Goal: Check status: Check status

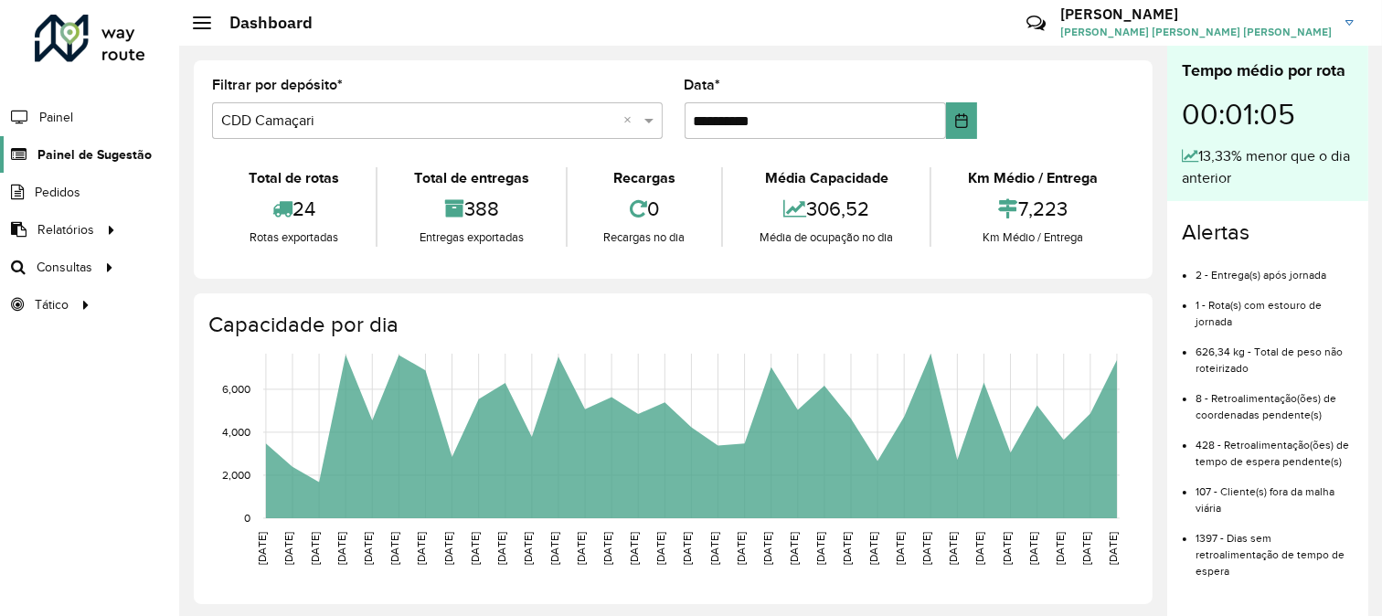
click at [121, 139] on link "Painel de Sugestão" at bounding box center [76, 154] width 152 height 37
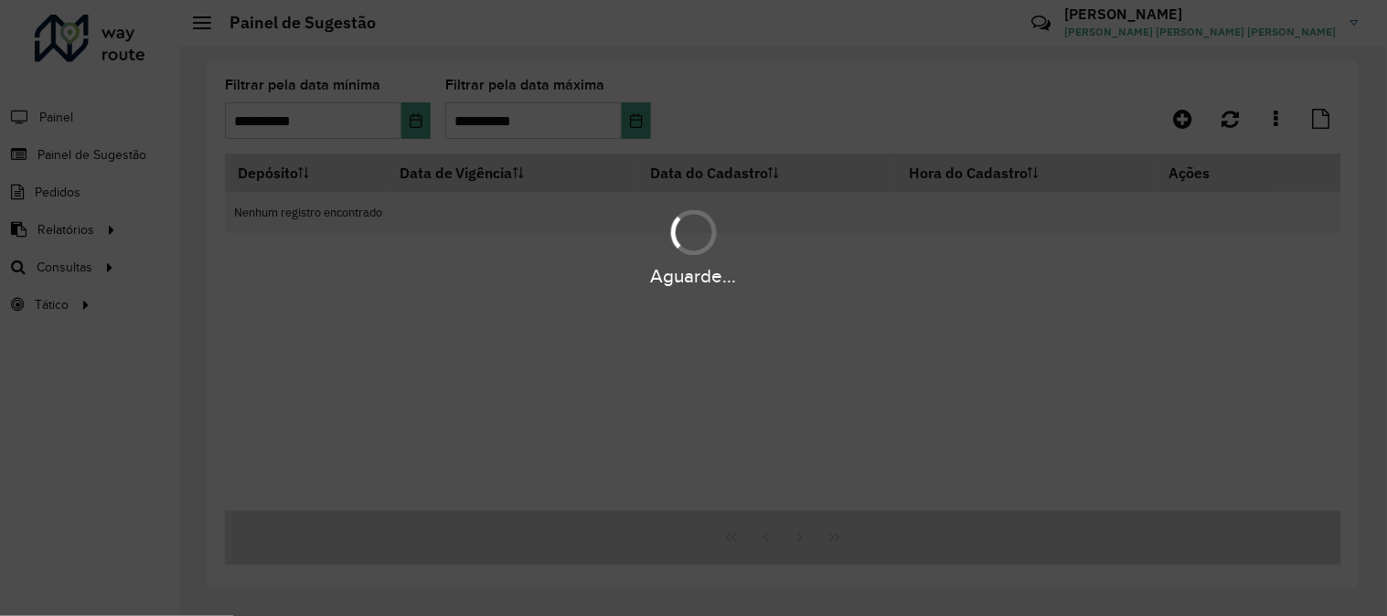
click at [415, 122] on div "Aguarde..." at bounding box center [693, 308] width 1387 height 616
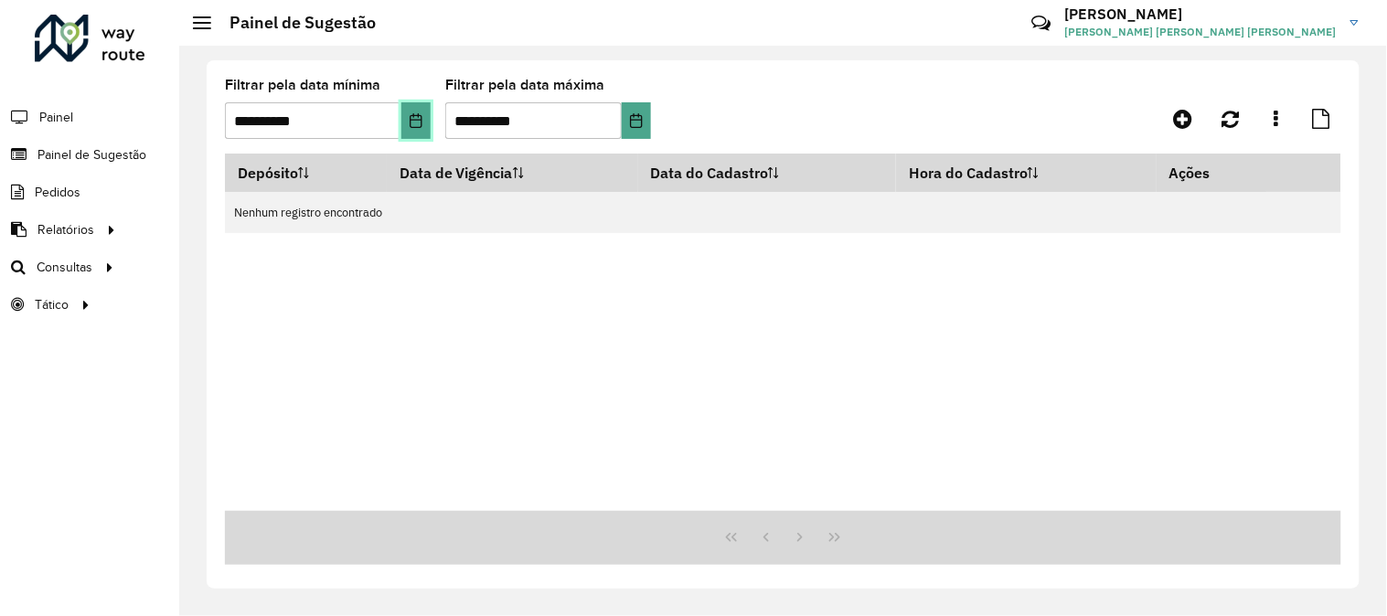
click at [415, 122] on icon "Choose Date" at bounding box center [416, 120] width 15 height 15
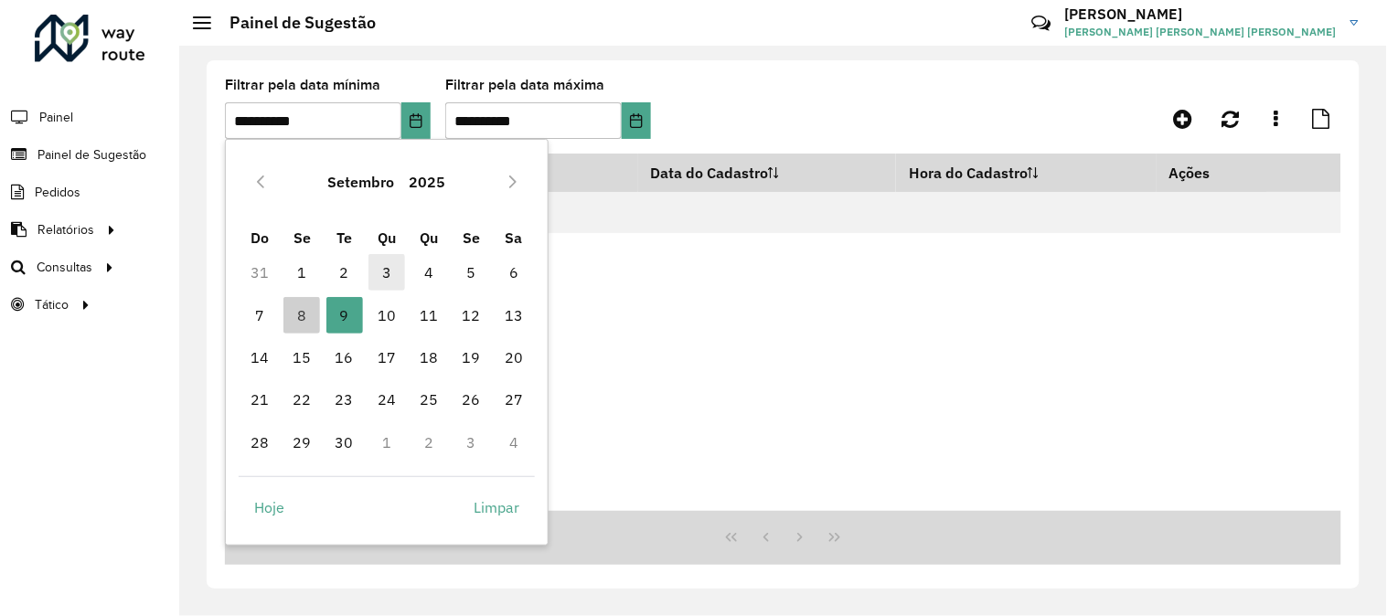
click at [379, 271] on span "3" at bounding box center [386, 272] width 37 height 37
type input "**********"
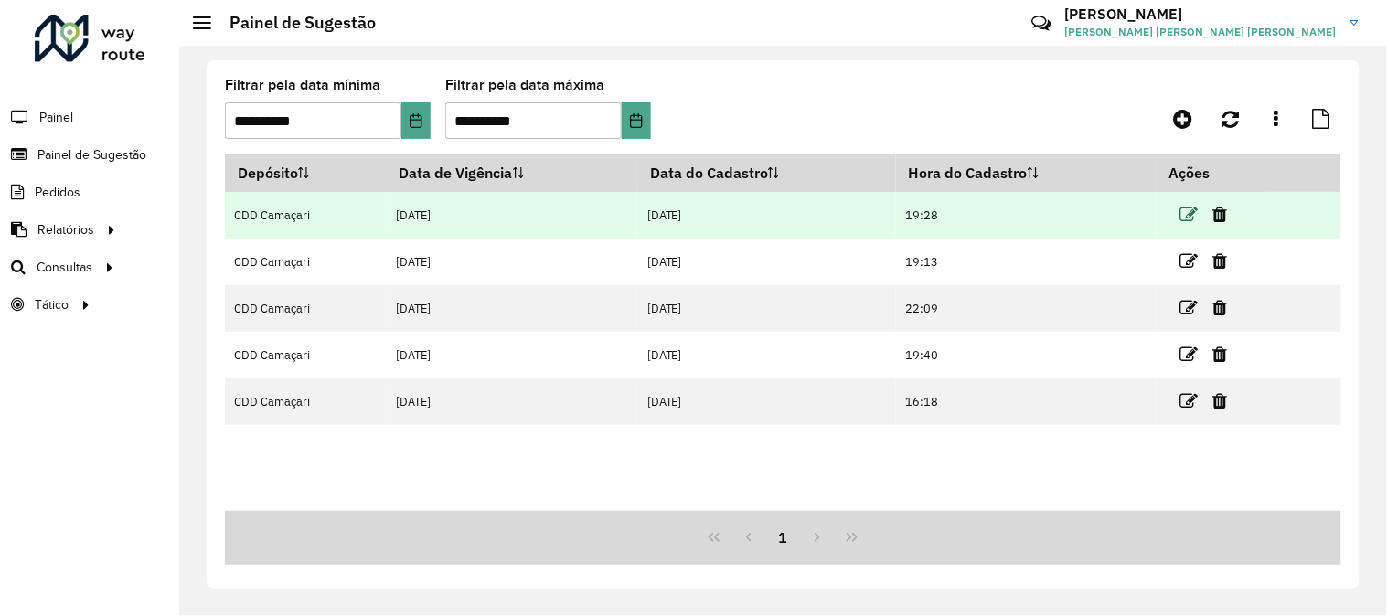
click at [1186, 208] on icon at bounding box center [1189, 215] width 18 height 18
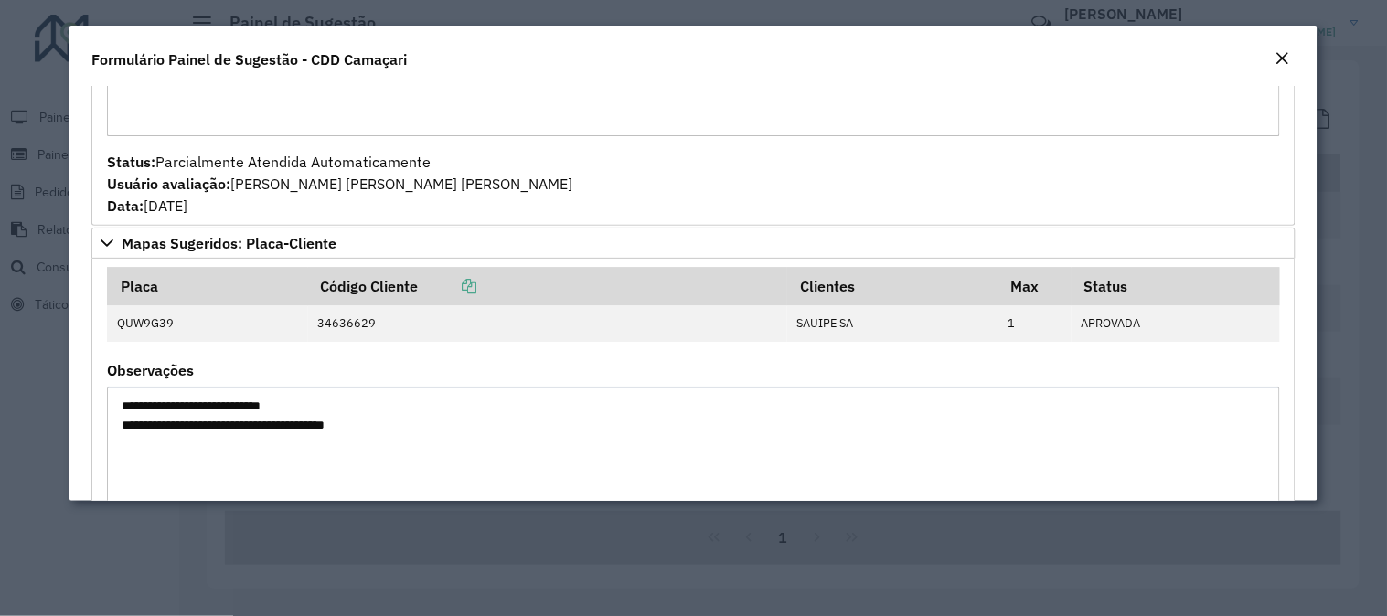
scroll to position [1642, 0]
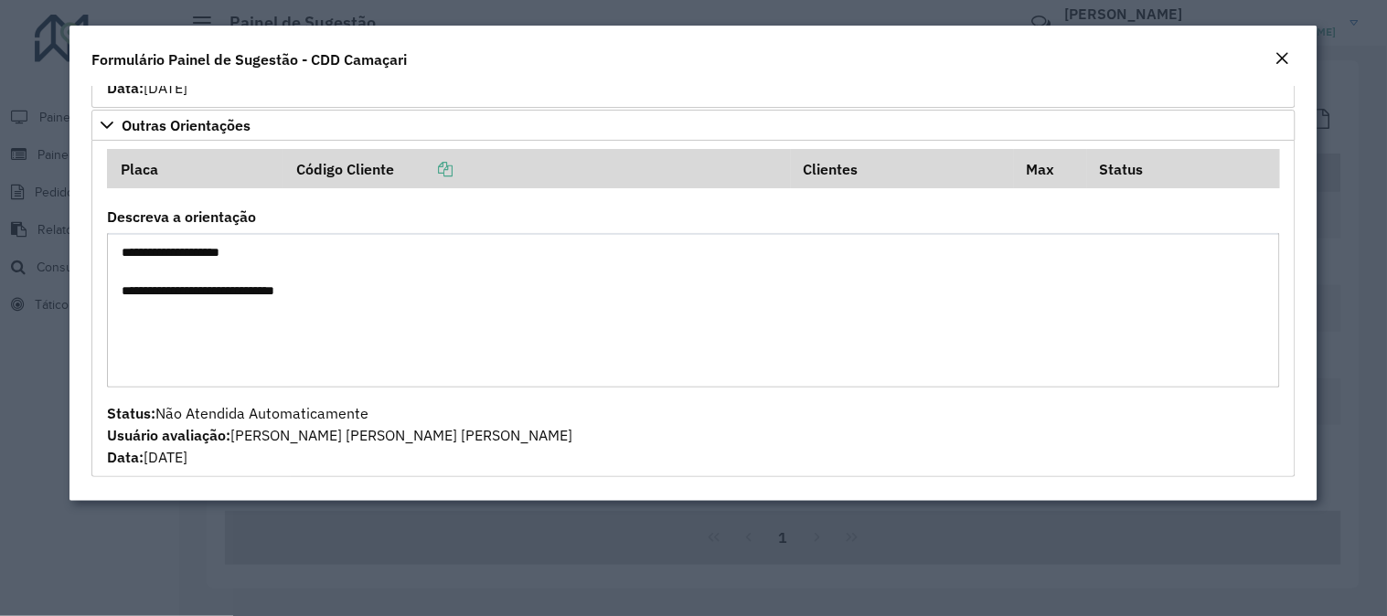
click at [1275, 53] on em "Close" at bounding box center [1282, 58] width 15 height 15
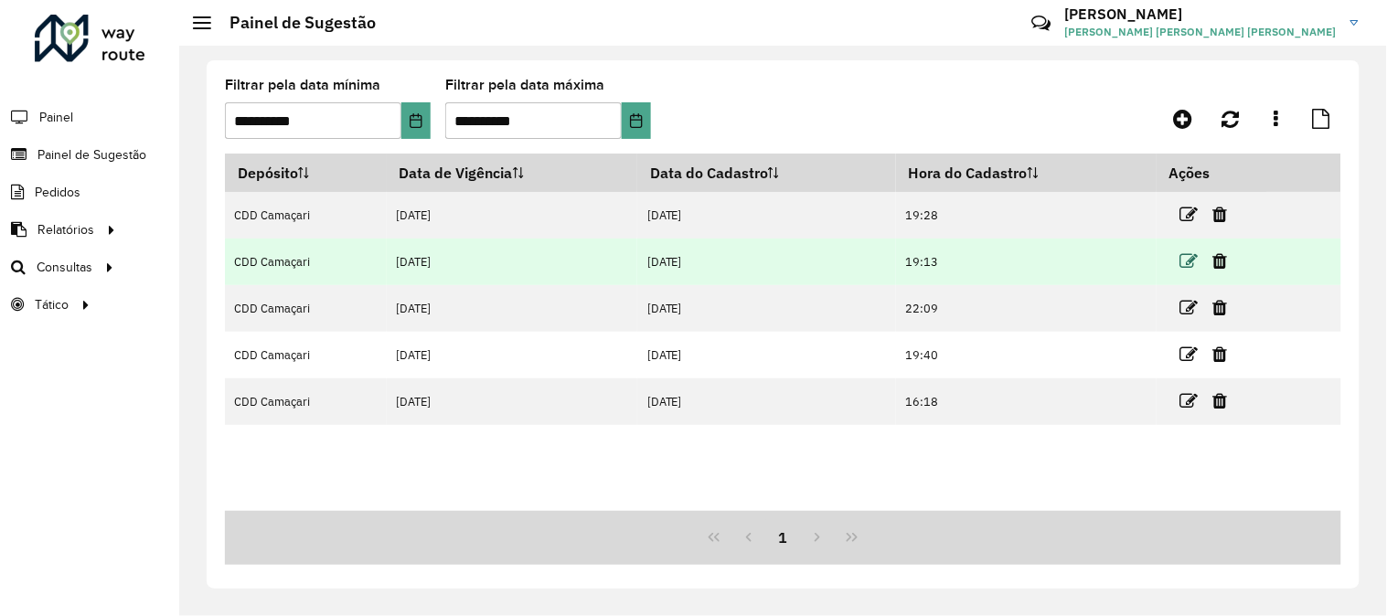
click at [1184, 254] on icon at bounding box center [1189, 261] width 18 height 18
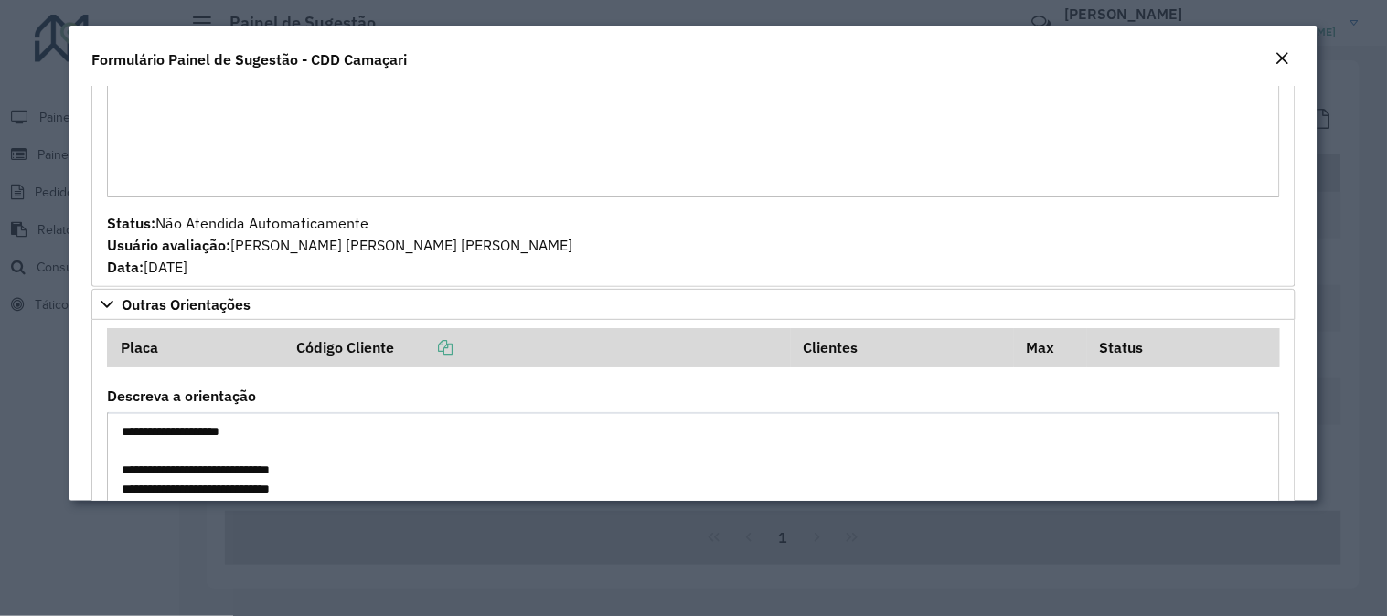
scroll to position [1930, 0]
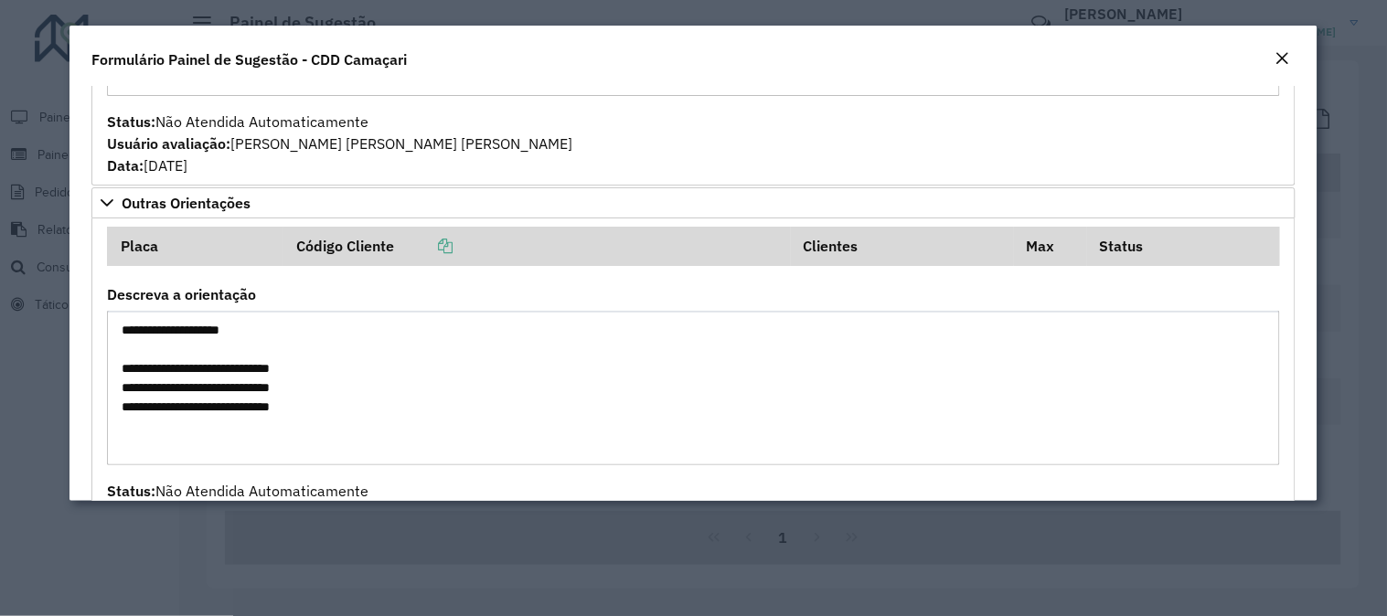
click at [1272, 62] on button "Close" at bounding box center [1283, 60] width 26 height 24
